Goal: Task Accomplishment & Management: Manage account settings

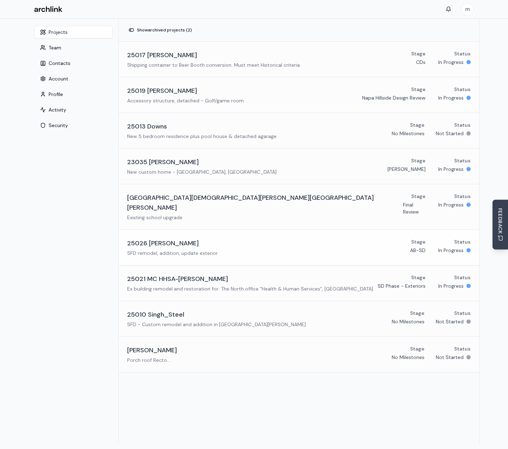
click at [160, 238] on h3 "25026 [PERSON_NAME]" at bounding box center [163, 243] width 72 height 10
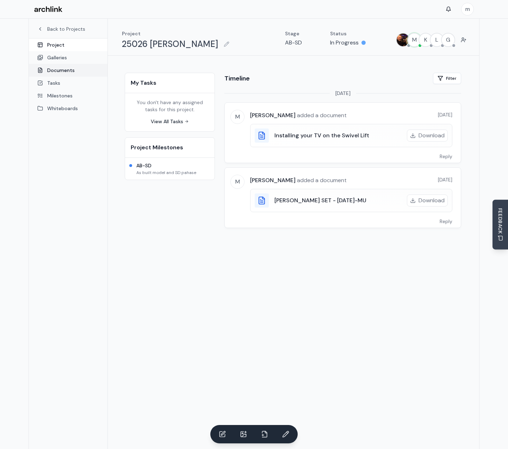
click at [61, 73] on link "Documents" at bounding box center [68, 70] width 79 height 13
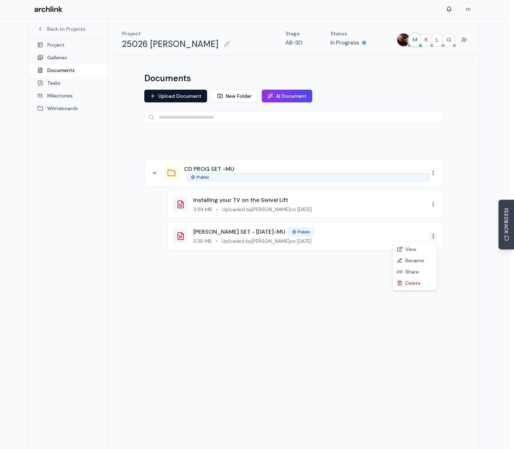
click at [434, 239] on html "m Back to Projects Project Galleries Documents Tasks Milestones Whiteboards Pro…" at bounding box center [257, 243] width 514 height 486
click at [413, 282] on div "Delete" at bounding box center [415, 282] width 42 height 11
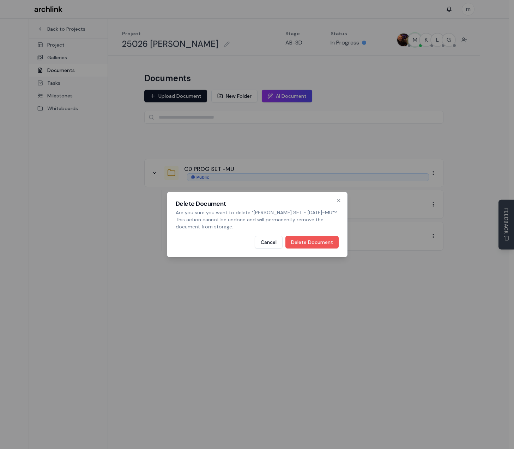
click at [308, 244] on button "Delete Document" at bounding box center [311, 242] width 53 height 13
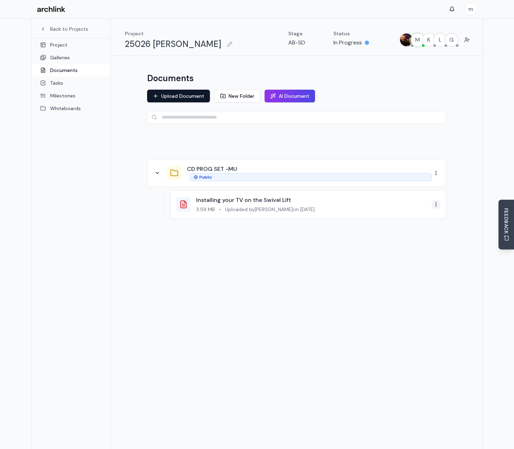
click at [433, 206] on html "m Back to Projects Project Galleries Documents Tasks Milestones Whiteboards Pro…" at bounding box center [257, 243] width 514 height 486
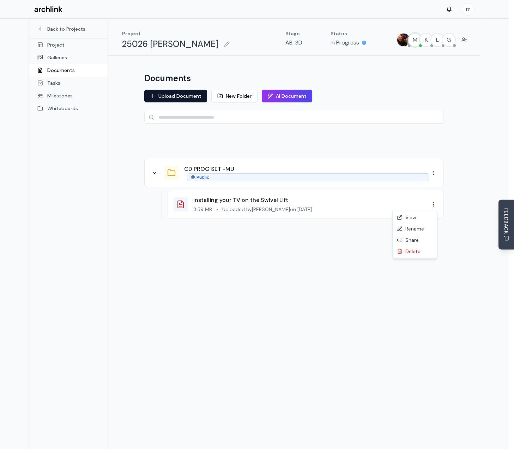
click at [319, 269] on html "m Back to Projects Project Galleries Documents Tasks Milestones Whiteboards Pro…" at bounding box center [257, 243] width 514 height 486
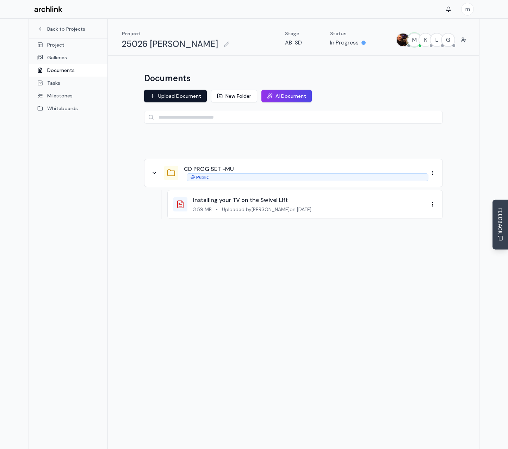
drag, startPoint x: 322, startPoint y: 219, endPoint x: 311, endPoint y: 237, distance: 21.0
click at [320, 224] on div "CD PROG SET -MU Public Installing your TV on the Swivel Lift 3.59 MB • Uploaded…" at bounding box center [293, 189] width 299 height 114
click at [306, 245] on div "Documents Upload Document New Folder AI Document CD PROG SET -MU Public Install…" at bounding box center [294, 159] width 316 height 190
click at [178, 97] on button "Upload Document" at bounding box center [175, 96] width 63 height 13
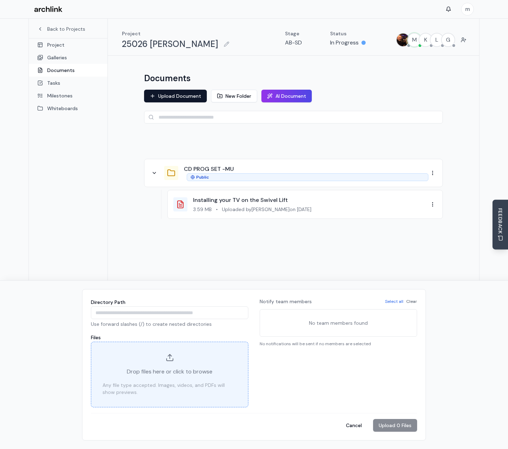
click at [203, 370] on span "Drop files here or click to browse" at bounding box center [170, 371] width 86 height 8
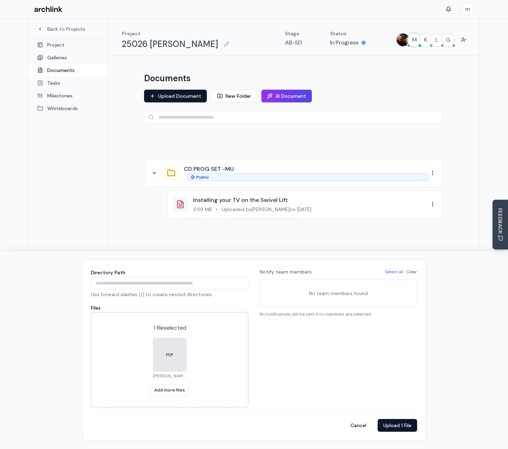
click at [269, 155] on div "CD PROG SET -MU Public Installing your TV on the Swivel Lift 3.59 MB • Uploaded…" at bounding box center [293, 189] width 299 height 114
click at [405, 428] on button "Upload 1 File" at bounding box center [397, 425] width 39 height 13
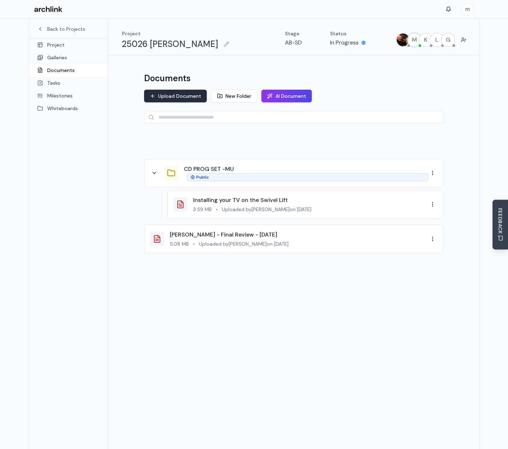
drag, startPoint x: 183, startPoint y: 95, endPoint x: 193, endPoint y: 97, distance: 9.7
click at [183, 95] on button "Upload Document" at bounding box center [175, 96] width 63 height 13
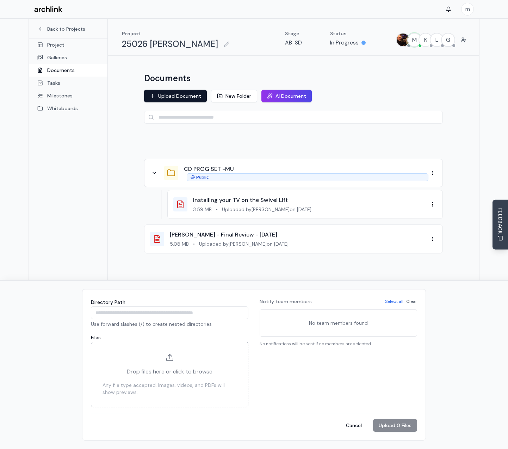
click at [201, 376] on div "Drop files here or click to browse Any file type accepted. Images, videos, and …" at bounding box center [170, 374] width 158 height 66
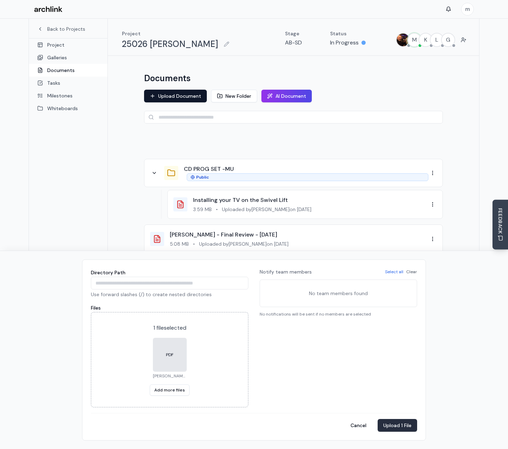
click at [388, 428] on button "Upload 1 File" at bounding box center [397, 425] width 39 height 13
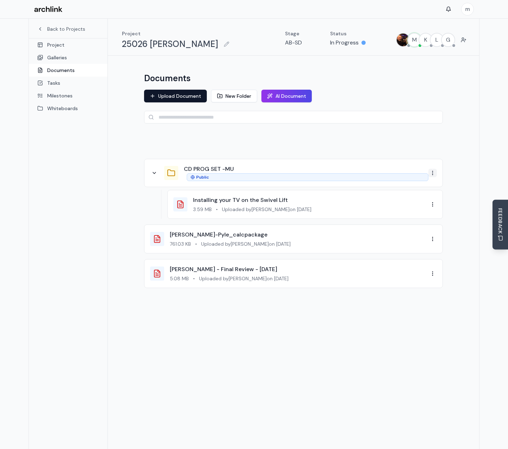
click at [434, 174] on html "m Back to Projects Project Galleries Documents Tasks Milestones Whiteboards Pro…" at bounding box center [254, 243] width 508 height 486
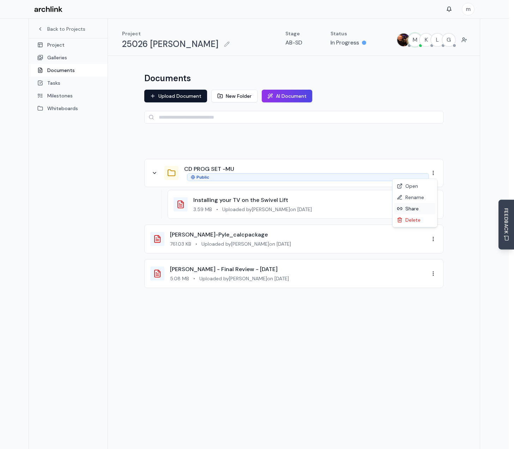
click at [416, 211] on div "Share" at bounding box center [415, 208] width 42 height 11
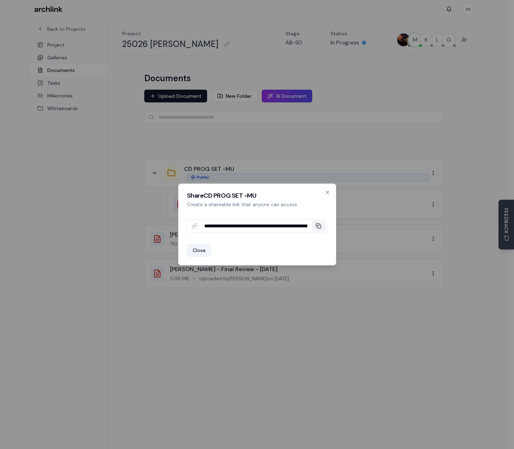
click at [319, 223] on icon at bounding box center [319, 226] width 6 height 6
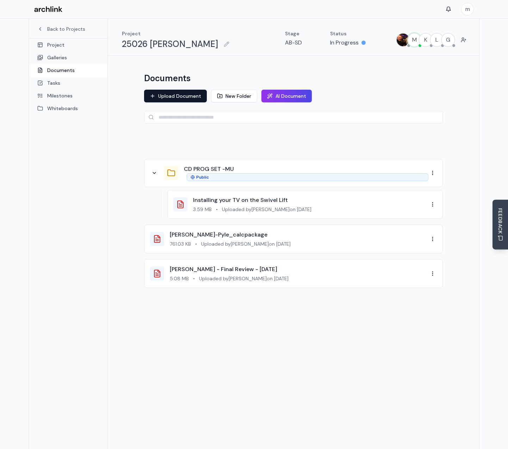
click at [297, 242] on div "761.03 KB • Uploaded by [PERSON_NAME] on [DATE]" at bounding box center [299, 243] width 259 height 7
click at [297, 269] on div "[PERSON_NAME] - Final Review - [DATE]" at bounding box center [299, 269] width 259 height 8
click at [433, 275] on html "m Back to Projects Project Galleries Documents Tasks Milestones Whiteboards Pro…" at bounding box center [254, 243] width 508 height 486
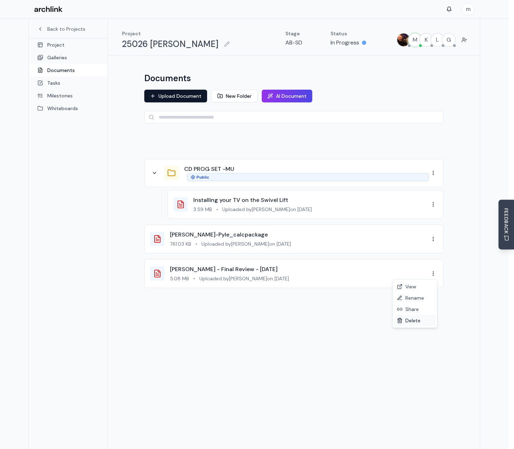
click at [414, 320] on div "Delete" at bounding box center [415, 320] width 42 height 11
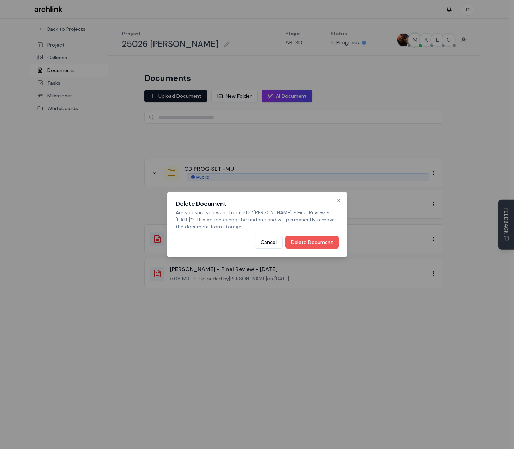
drag, startPoint x: 320, startPoint y: 233, endPoint x: 315, endPoint y: 246, distance: 13.6
click at [320, 237] on div "Delete Document Are you sure you want to delete " [PERSON_NAME] - Final Review …" at bounding box center [257, 224] width 181 height 66
click at [315, 246] on button "Delete Document" at bounding box center [311, 242] width 53 height 13
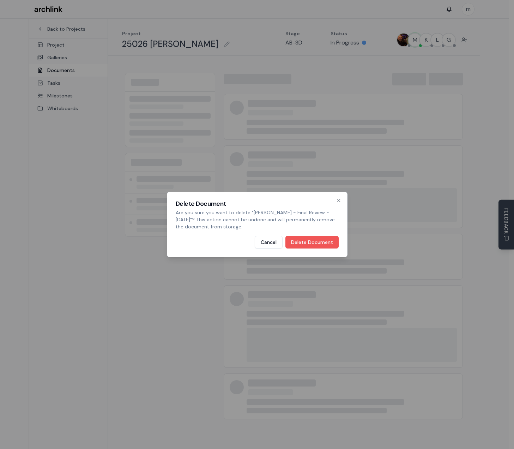
click at [306, 240] on button "Delete Document" at bounding box center [311, 242] width 53 height 13
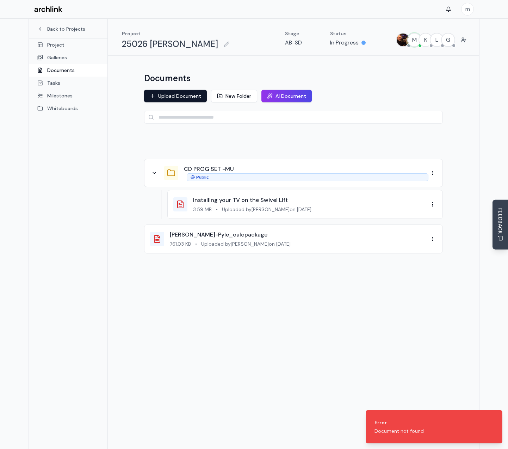
click at [106, 323] on div "Back to Projects Project Galleries Documents Tasks Milestones Whiteboards" at bounding box center [68, 243] width 79 height 449
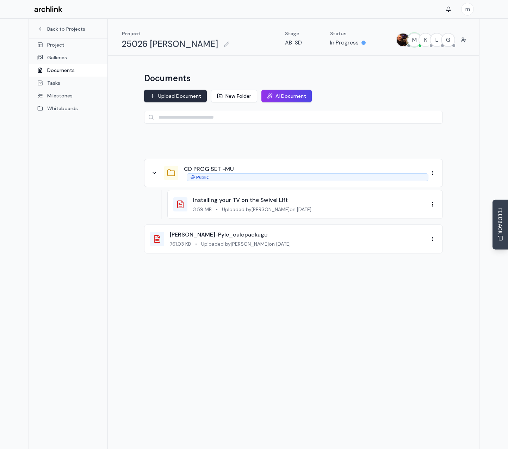
click at [190, 97] on button "Upload Document" at bounding box center [175, 96] width 63 height 13
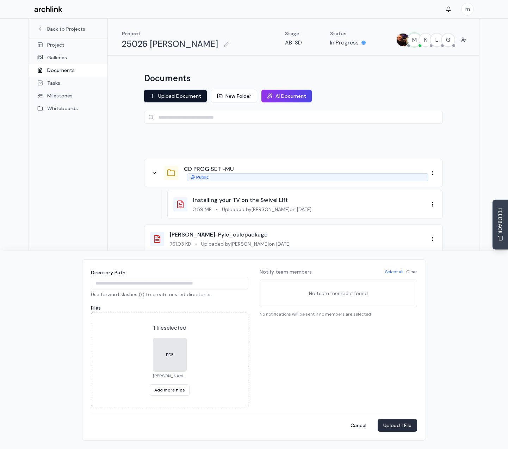
click at [389, 427] on button "Upload 1 File" at bounding box center [397, 425] width 39 height 13
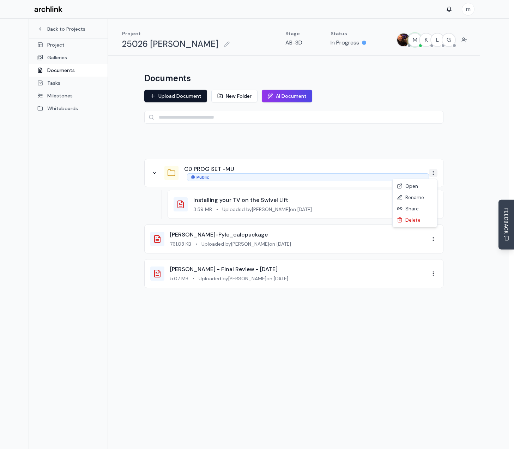
click at [435, 169] on html "m Back to Projects Project Galleries Documents Tasks Milestones Whiteboards Pro…" at bounding box center [257, 243] width 514 height 486
click at [411, 209] on div "Share" at bounding box center [415, 208] width 42 height 11
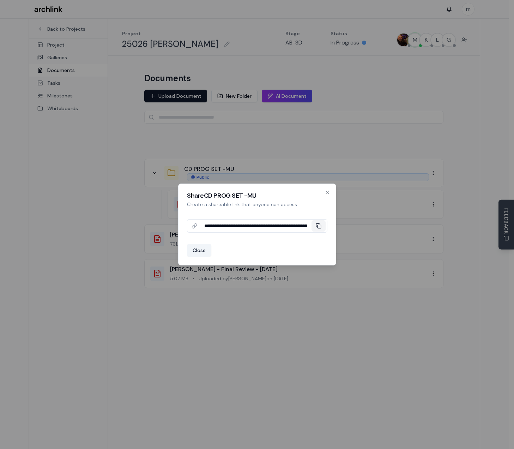
click at [315, 226] on button "Copy" at bounding box center [318, 225] width 14 height 11
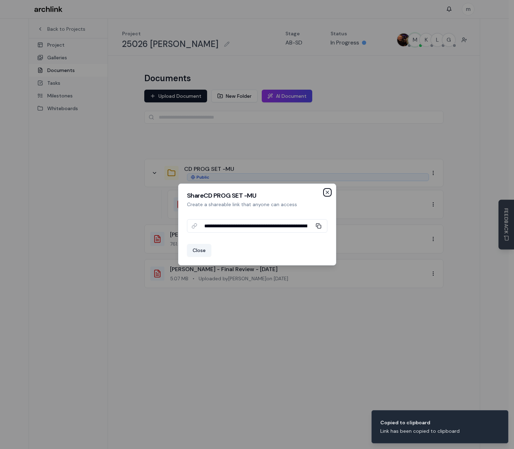
click at [329, 192] on icon "button" at bounding box center [327, 192] width 6 height 6
